Goal: Transaction & Acquisition: Book appointment/travel/reservation

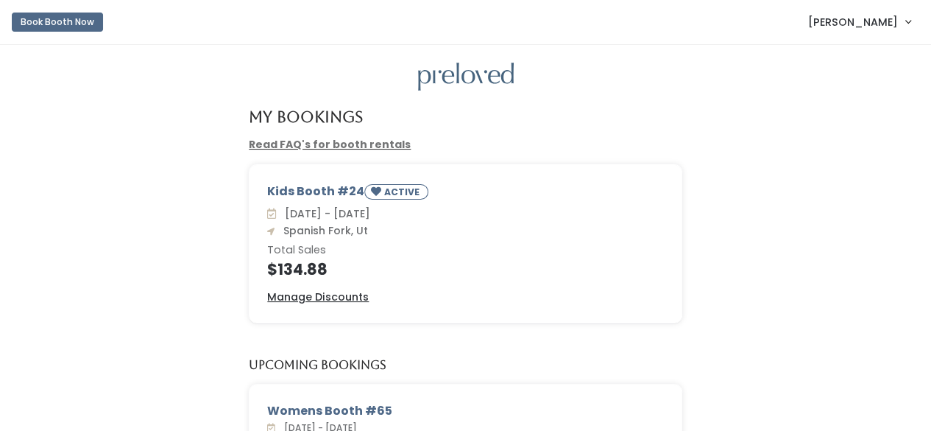
scroll to position [74, 0]
click at [24, 13] on button "Book Booth Now" at bounding box center [57, 22] width 91 height 19
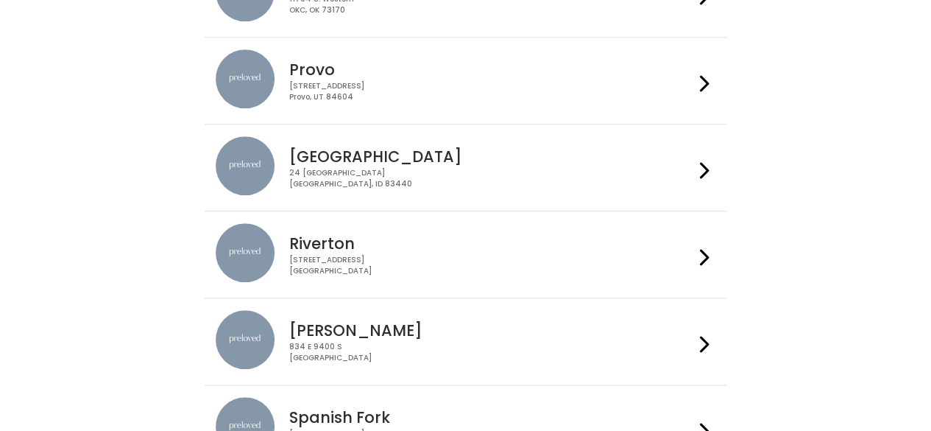
scroll to position [521, 0]
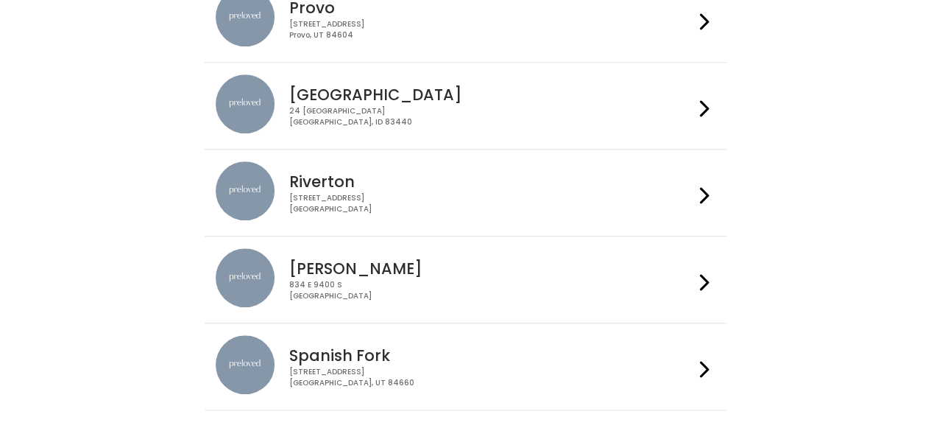
click at [334, 347] on h4 "Spanish Fork" at bounding box center [491, 355] width 405 height 17
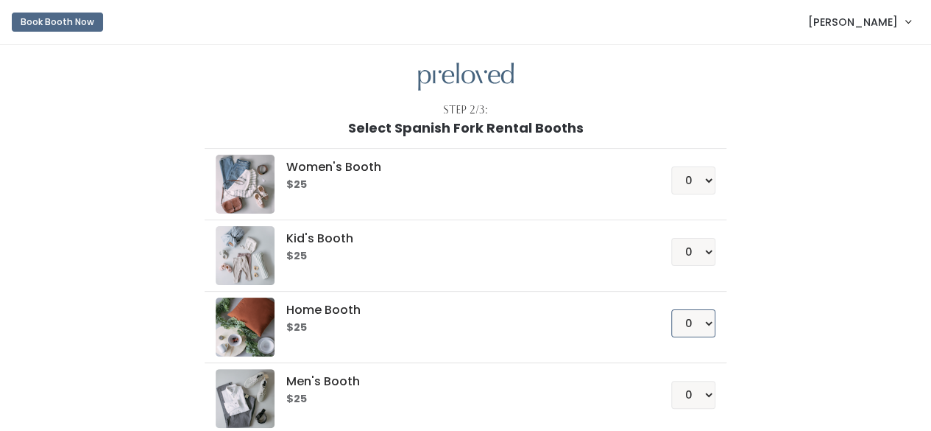
click at [700, 319] on select "0 1 2 3 4" at bounding box center [694, 323] width 44 height 28
select select "1"
click at [672, 309] on select "0 1 2 3 4" at bounding box center [694, 323] width 44 height 28
click at [795, 225] on div "Women's Booth $25 0 1 2 3 4 Kid's Booth $25 0 1 2 3 4 0" at bounding box center [466, 309] width 810 height 348
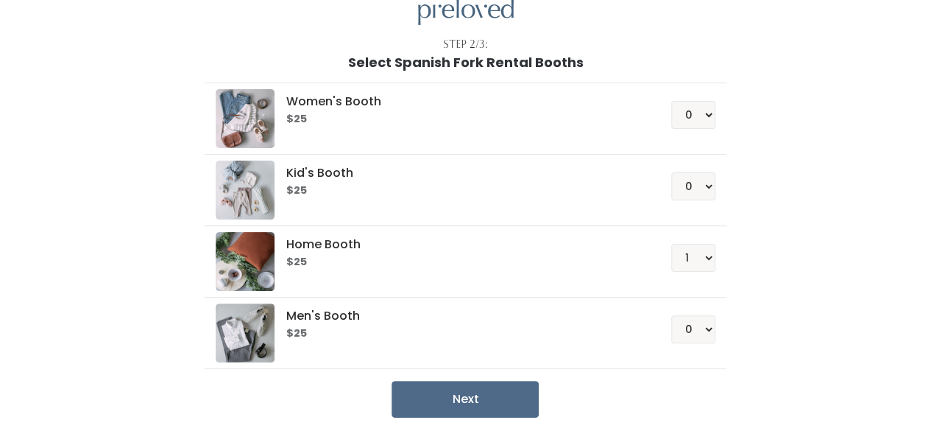
scroll to position [122, 0]
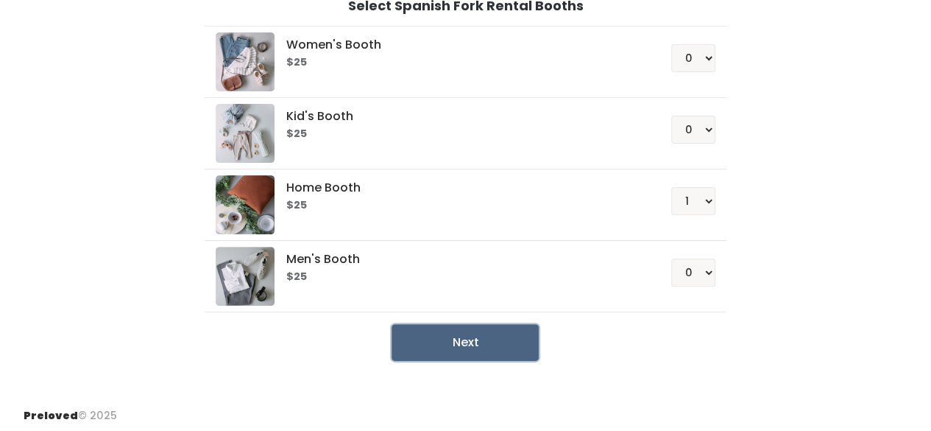
click at [446, 338] on button "Next" at bounding box center [465, 342] width 147 height 37
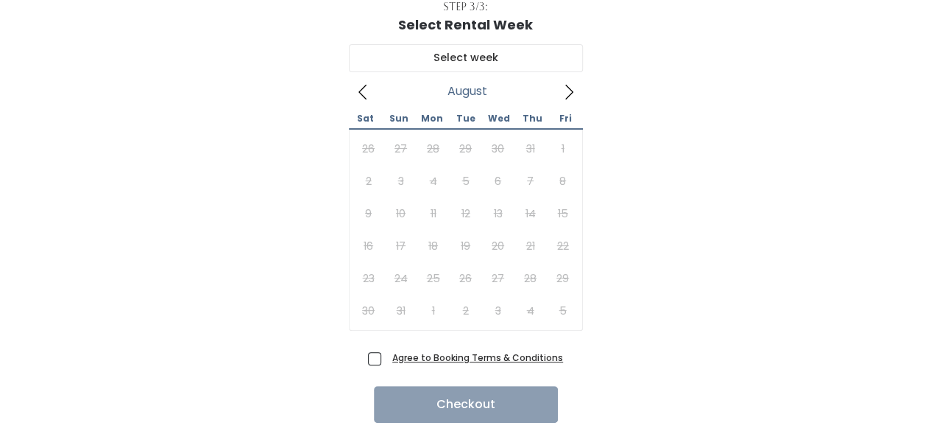
scroll to position [150, 0]
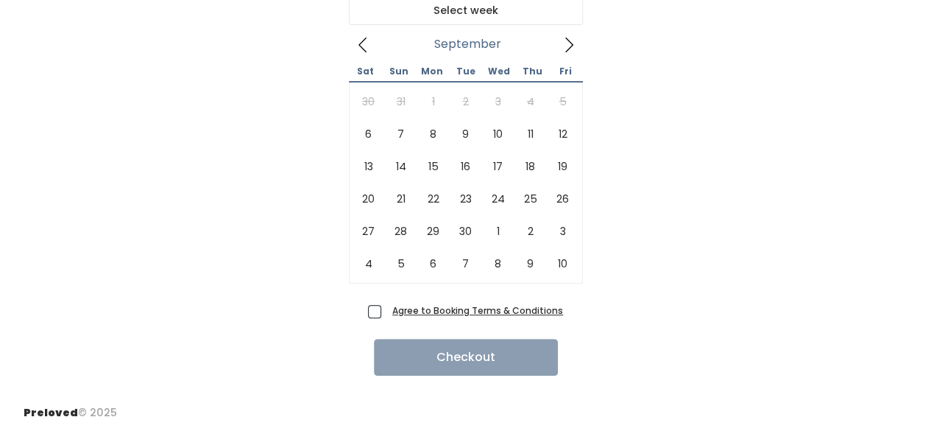
click at [562, 39] on icon at bounding box center [569, 45] width 16 height 16
